Goal: Task Accomplishment & Management: Complete application form

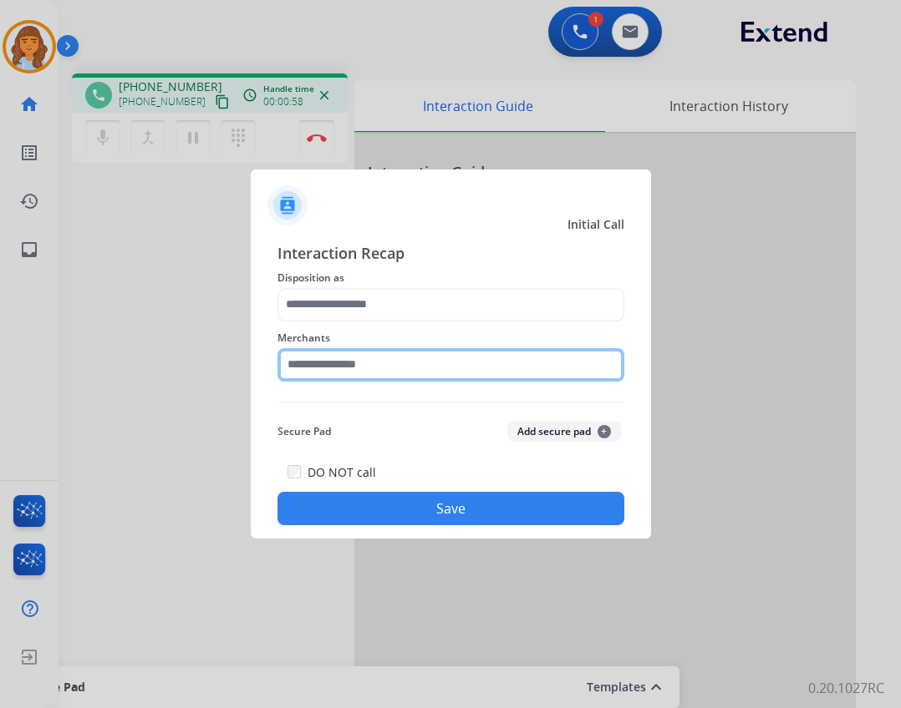
click at [441, 380] on input "text" at bounding box center [450, 364] width 347 height 33
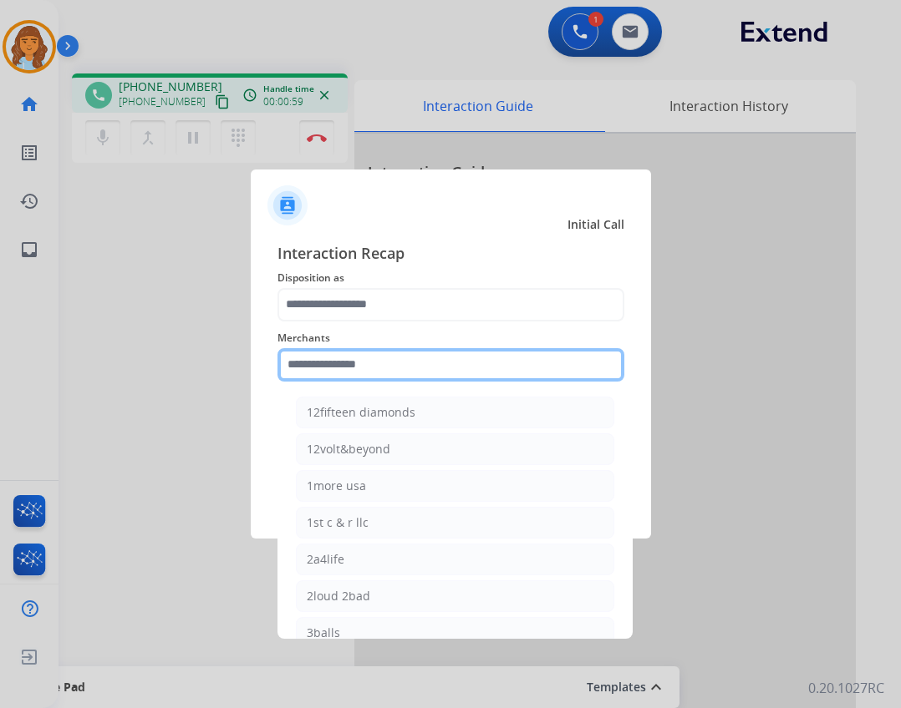
click at [438, 373] on input "text" at bounding box center [450, 364] width 347 height 33
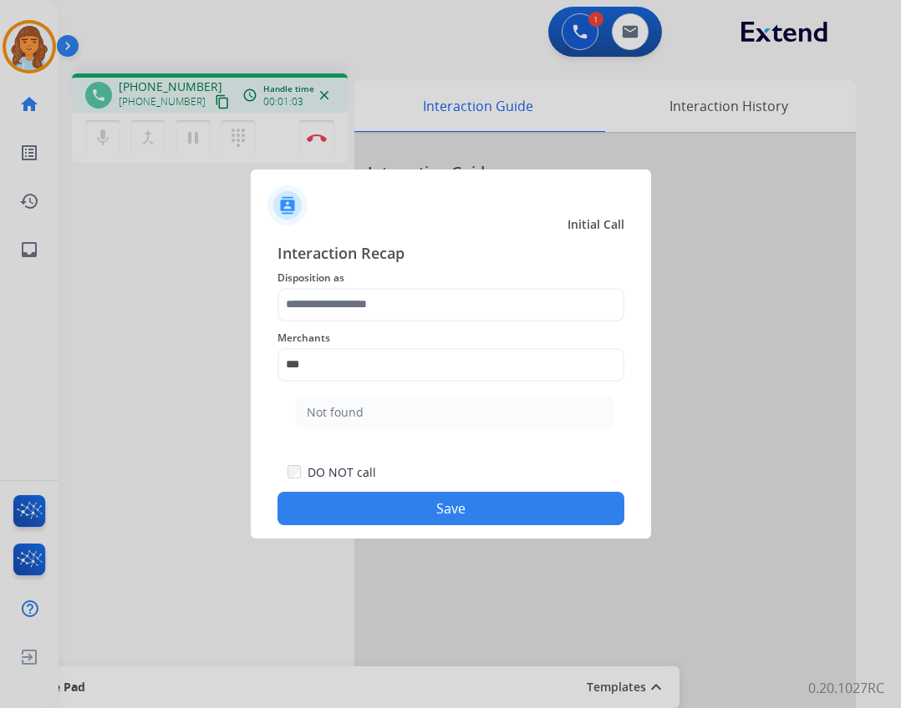
click at [407, 403] on li "Not found" at bounding box center [455, 413] width 318 height 32
type input "*********"
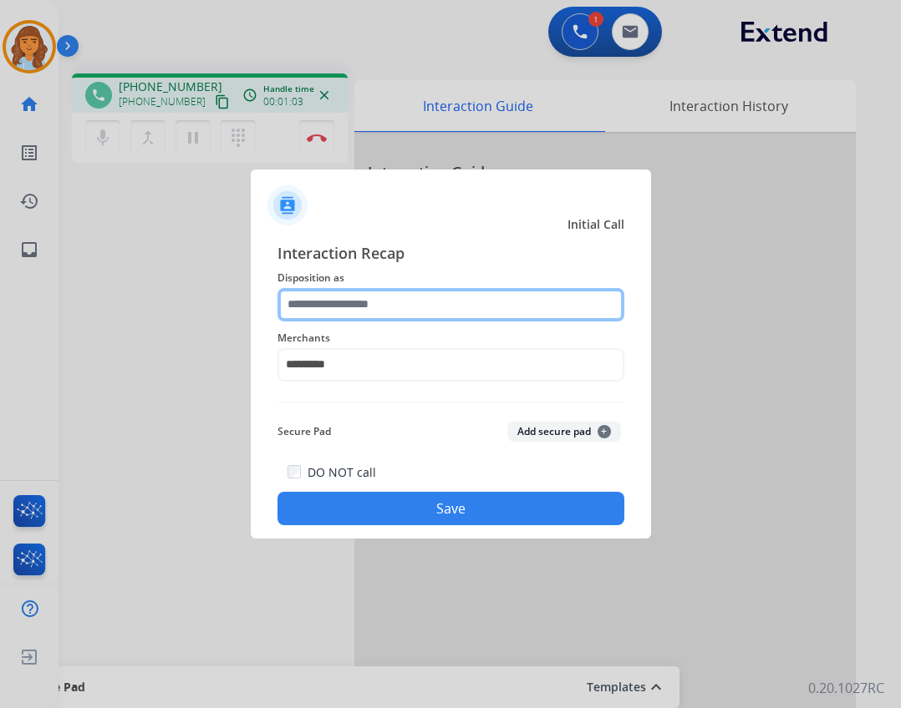
click at [383, 296] on input "text" at bounding box center [450, 304] width 347 height 33
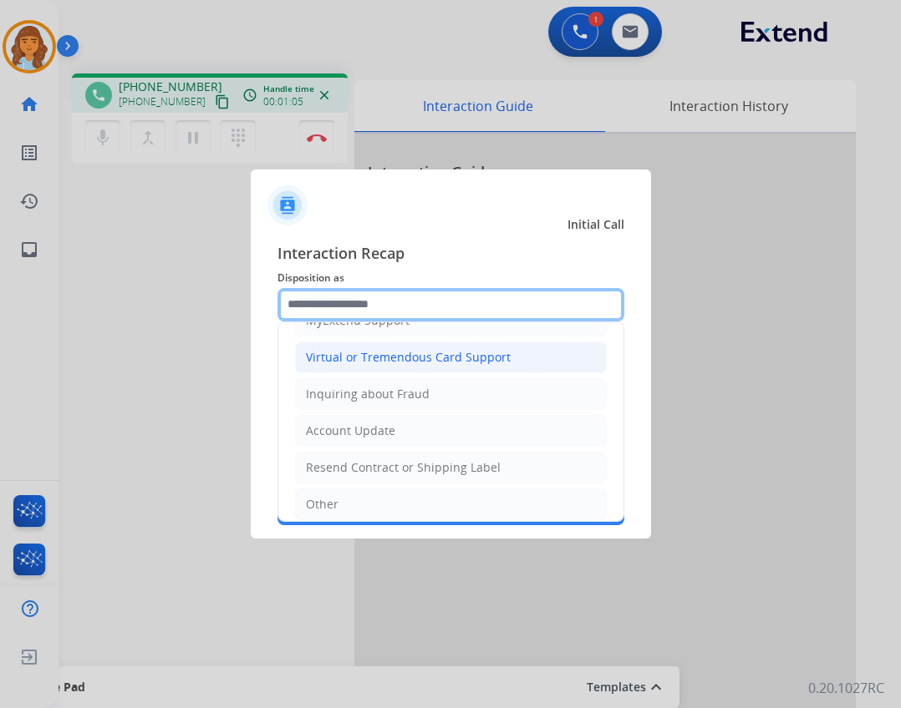
scroll to position [261, 0]
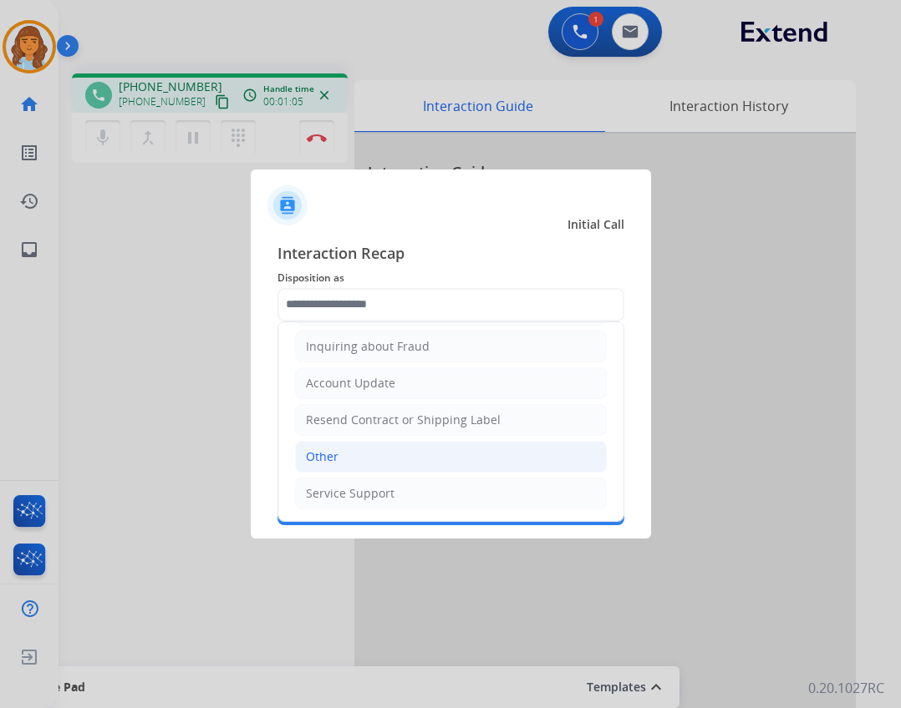
click at [370, 454] on li "Other" at bounding box center [451, 457] width 312 height 32
type input "*****"
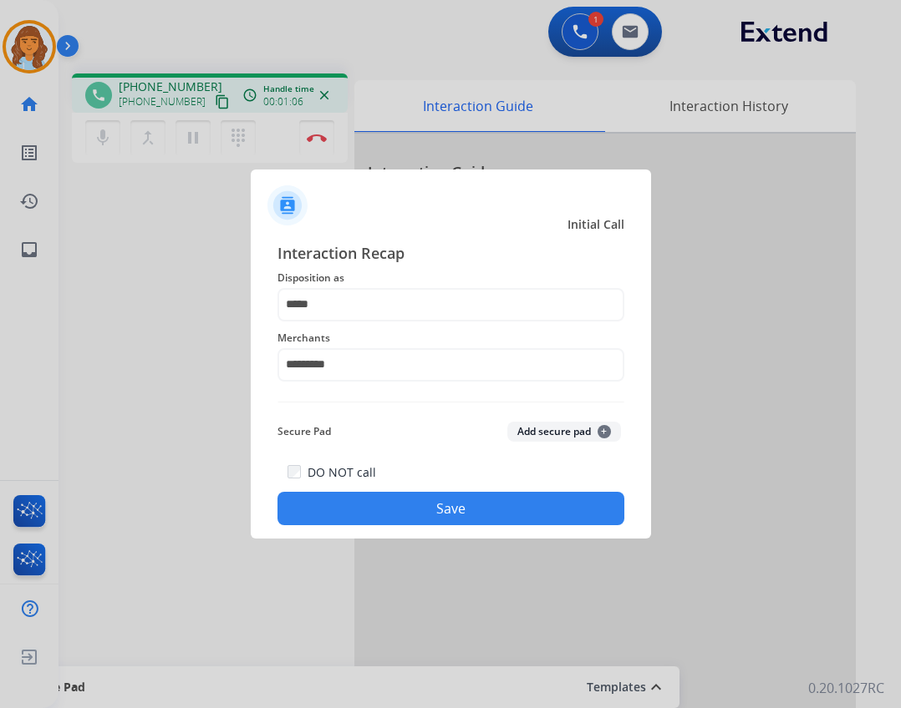
click at [434, 513] on button "Save" at bounding box center [450, 508] width 347 height 33
click at [439, 505] on button "Save" at bounding box center [450, 508] width 347 height 33
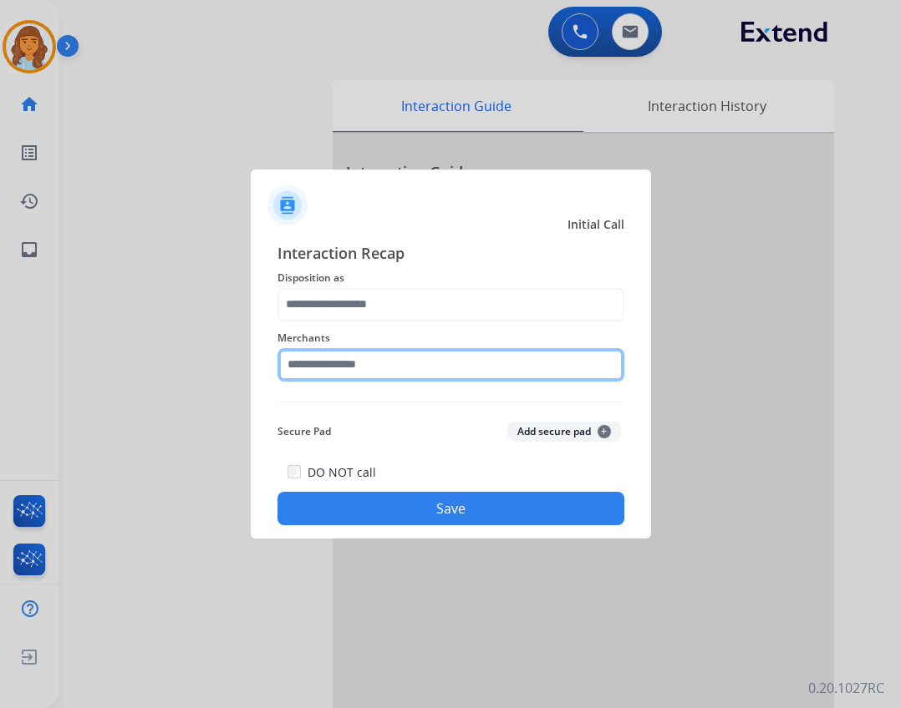
click at [433, 368] on input "text" at bounding box center [450, 364] width 347 height 33
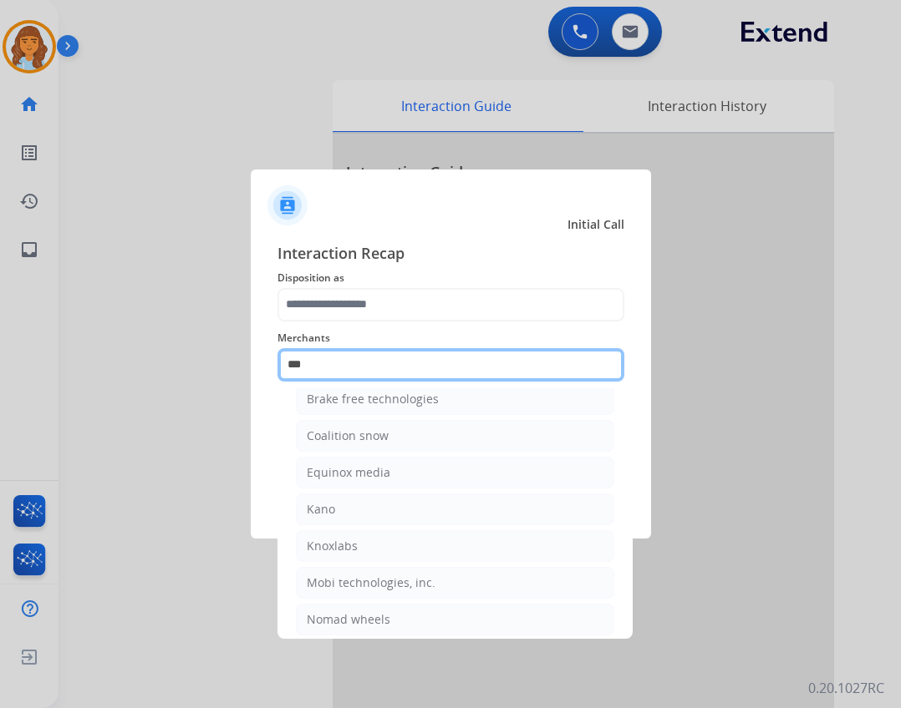
scroll to position [0, 0]
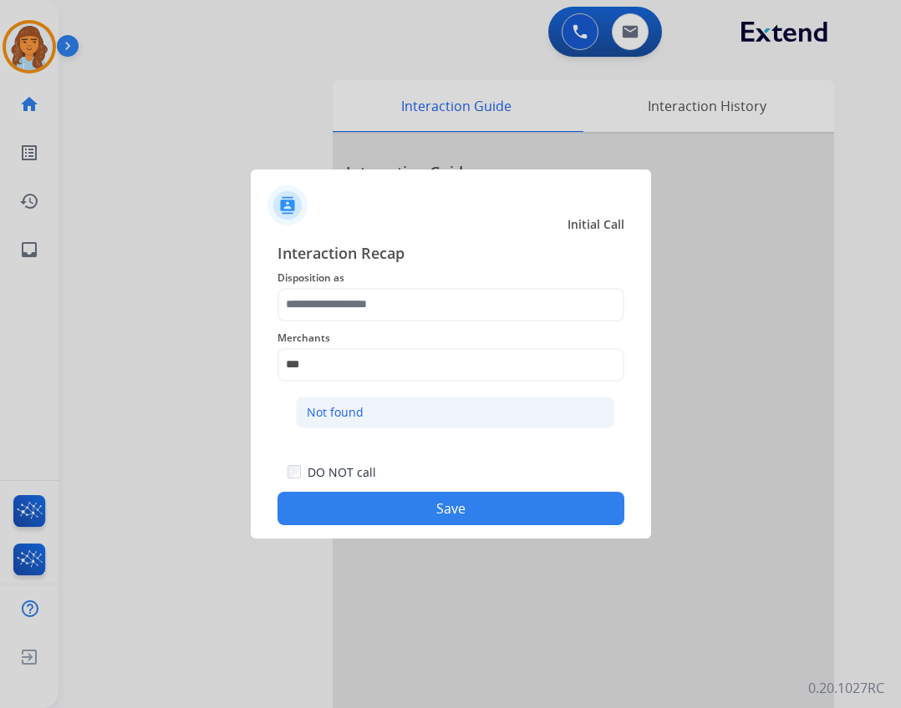
click at [351, 422] on li "Not found" at bounding box center [455, 413] width 318 height 32
type input "*********"
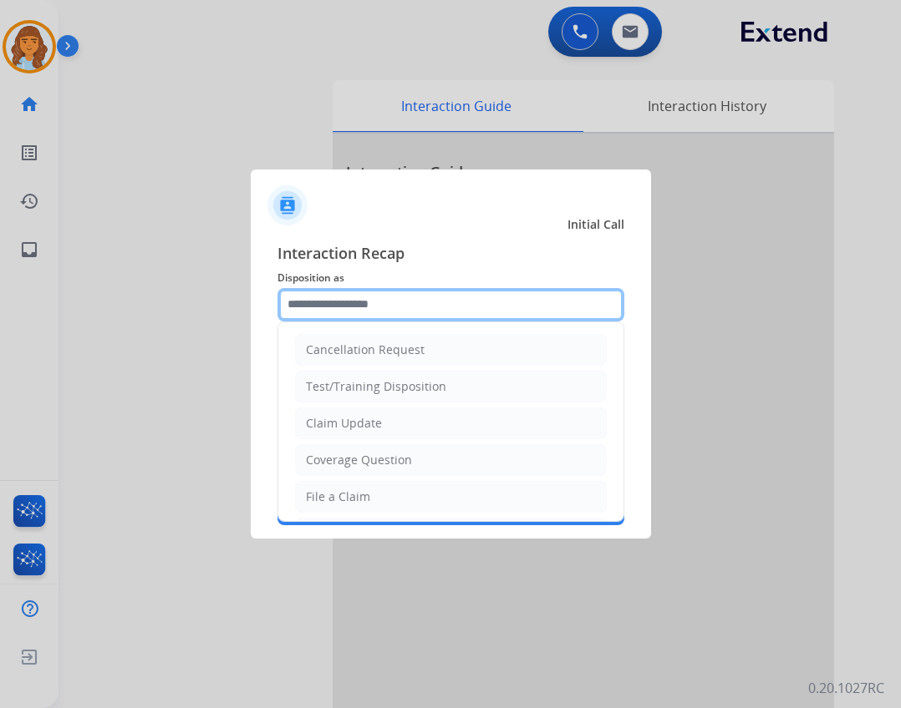
click at [332, 317] on input "text" at bounding box center [450, 304] width 347 height 33
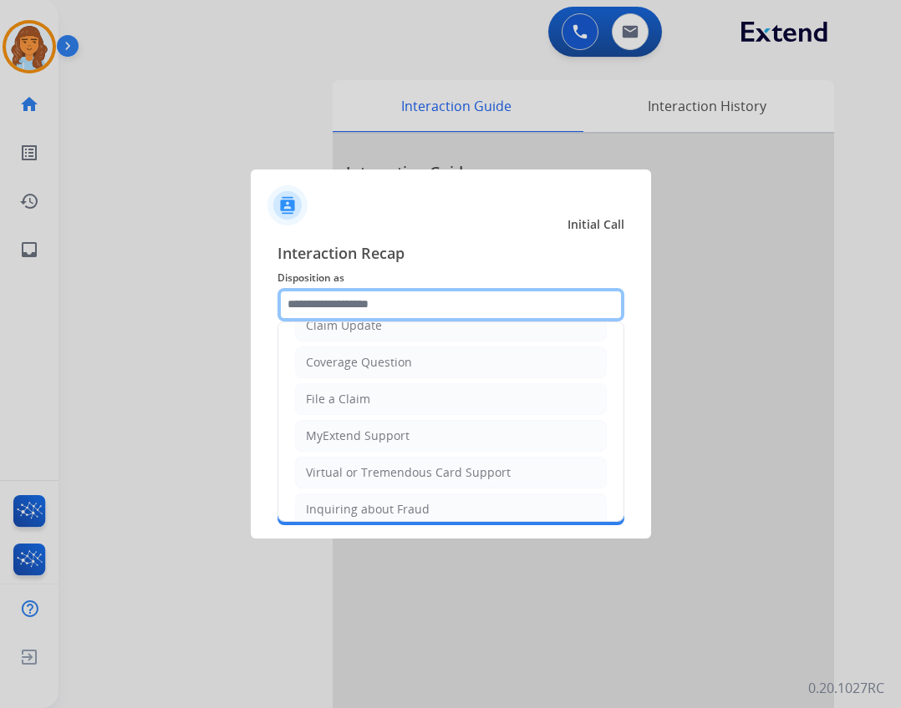
scroll to position [261, 0]
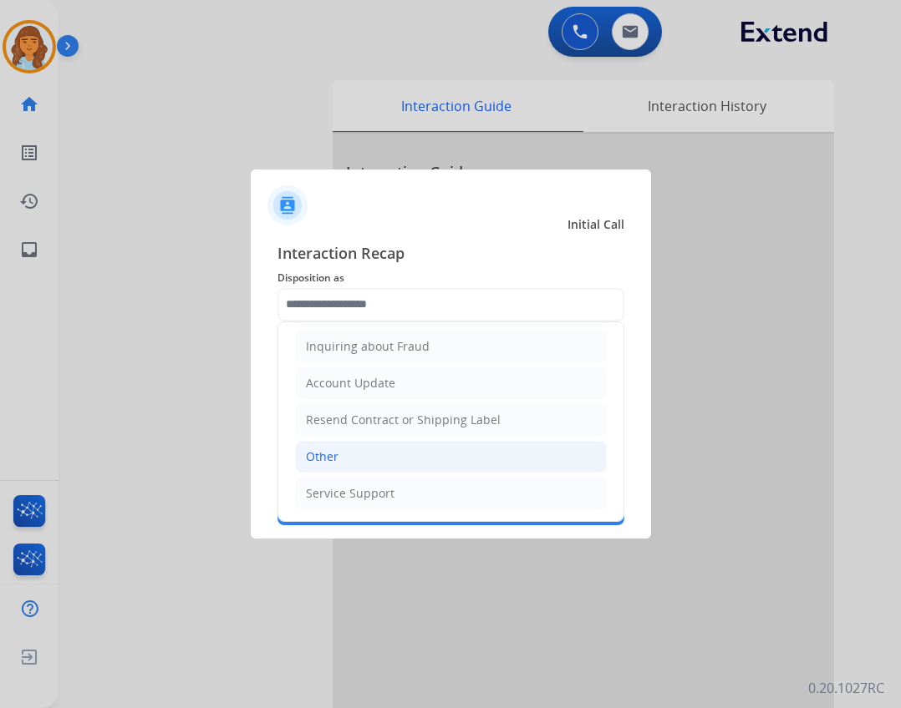
click at [376, 464] on li "Other" at bounding box center [451, 457] width 312 height 32
type input "*****"
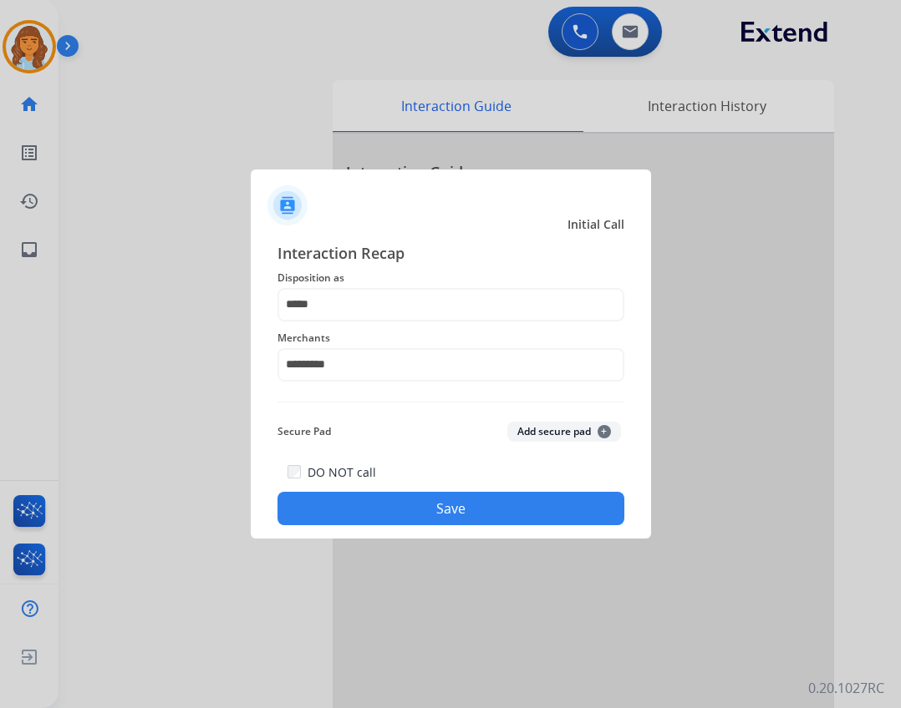
click at [462, 507] on button "Save" at bounding box center [450, 508] width 347 height 33
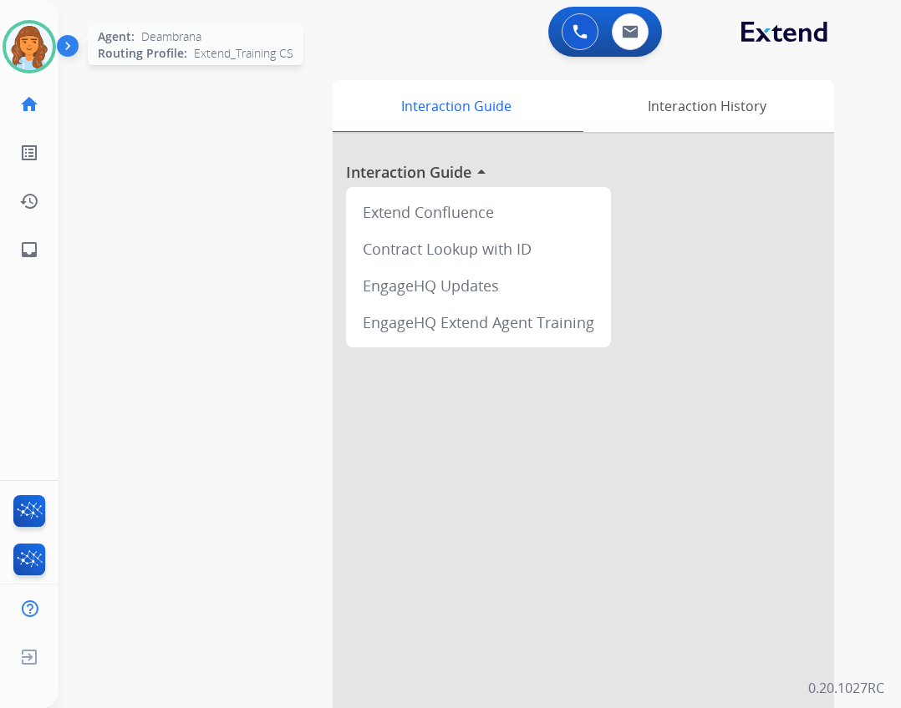
click at [28, 43] on img at bounding box center [29, 46] width 47 height 47
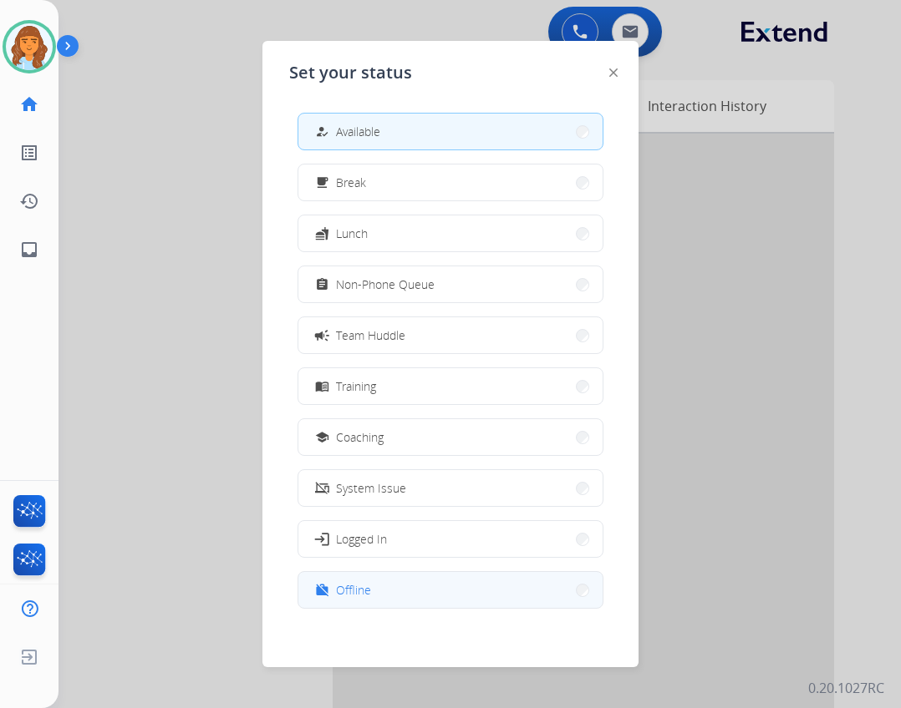
click at [409, 581] on button "work_off Offline" at bounding box center [450, 590] width 304 height 36
